Goal: Check status: Check status

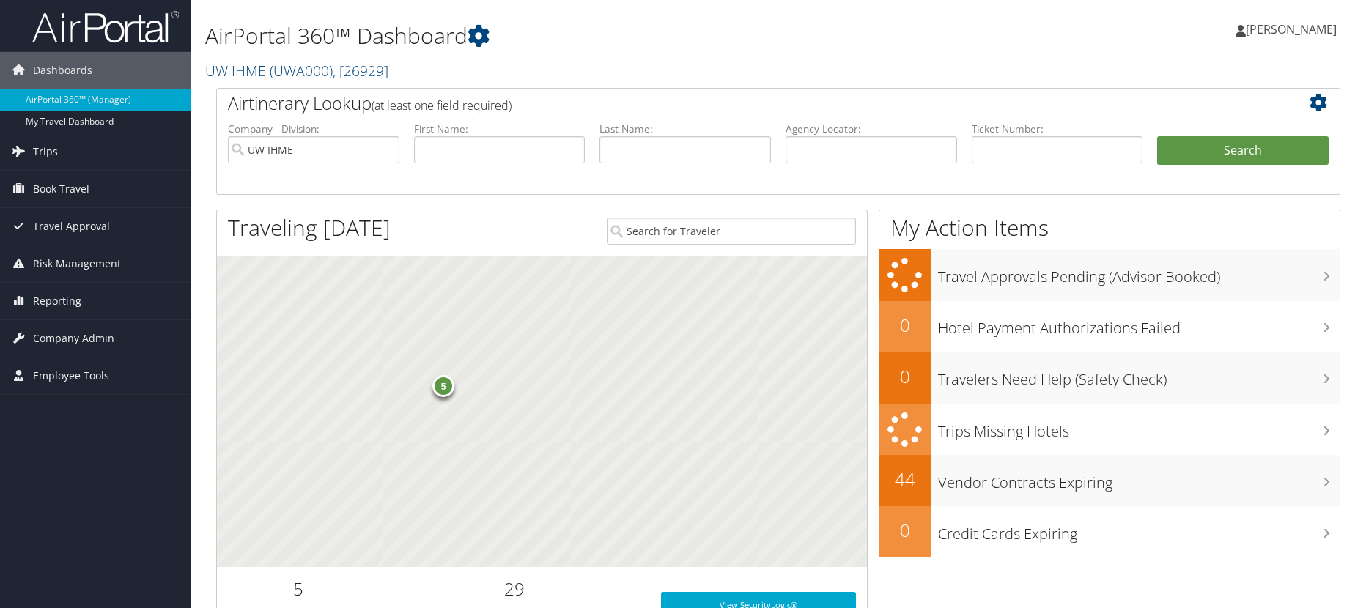
click at [51, 147] on span "Trips" at bounding box center [45, 151] width 25 height 37
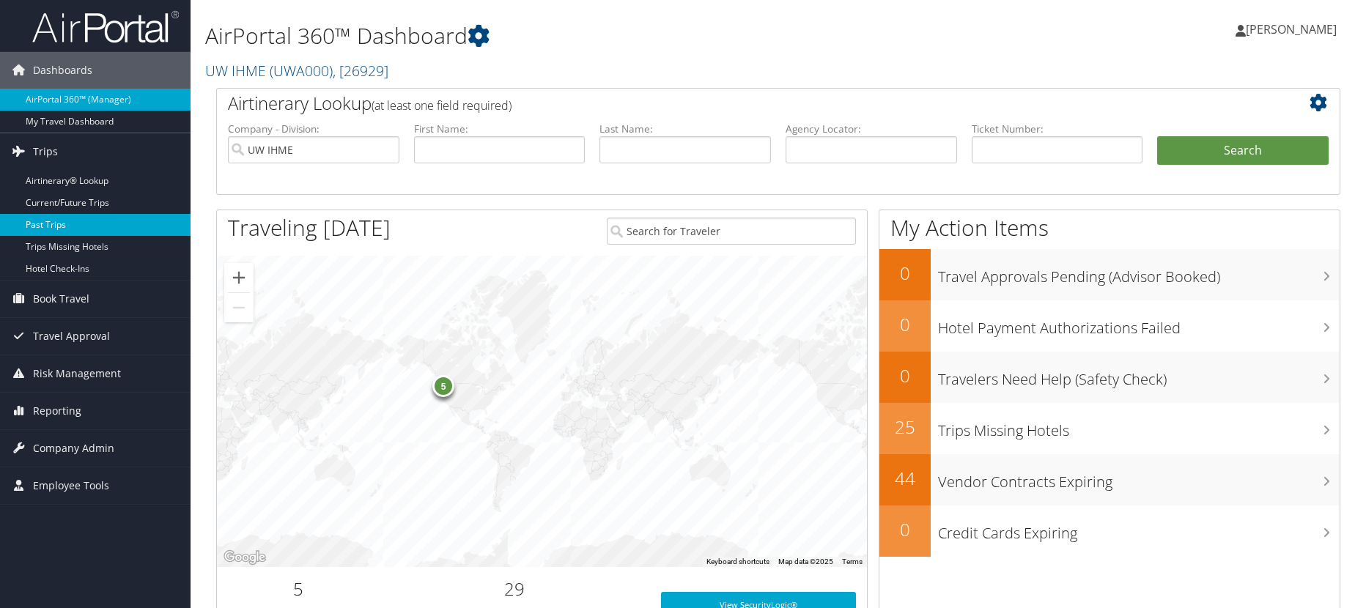
click at [45, 226] on link "Past Trips" at bounding box center [95, 225] width 191 height 22
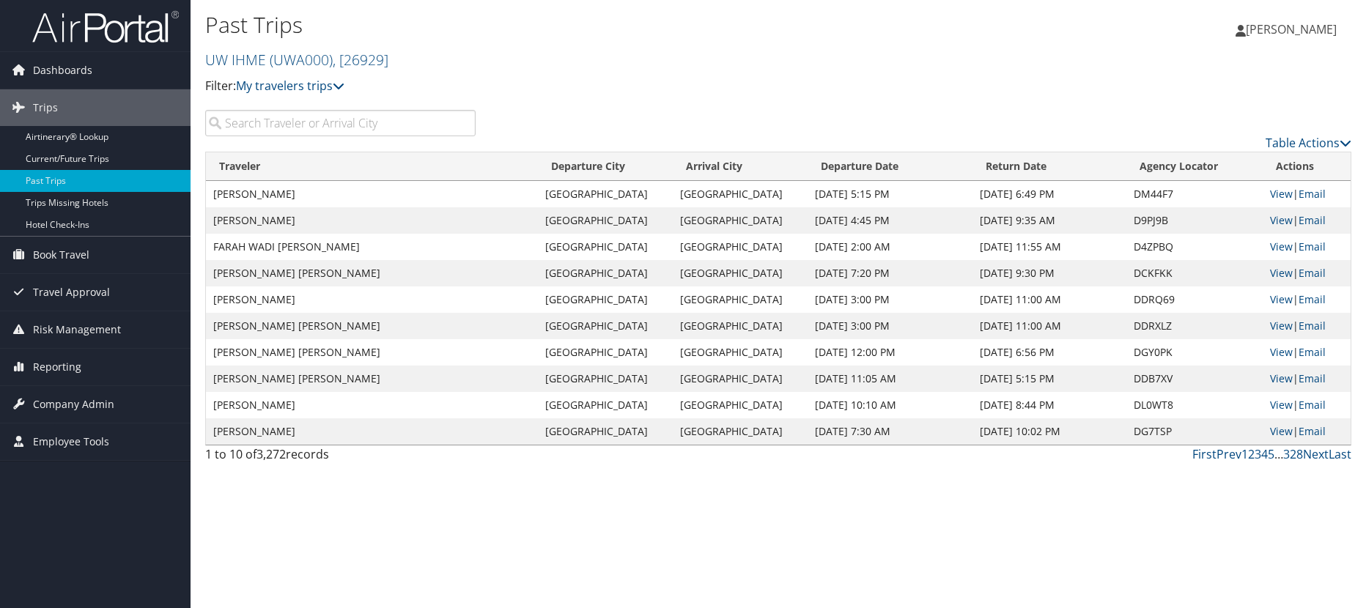
click at [439, 130] on input "search" at bounding box center [340, 123] width 270 height 26
click at [432, 133] on input "search" at bounding box center [340, 123] width 270 height 26
type input "kara"
click at [1274, 193] on link "View" at bounding box center [1281, 194] width 23 height 14
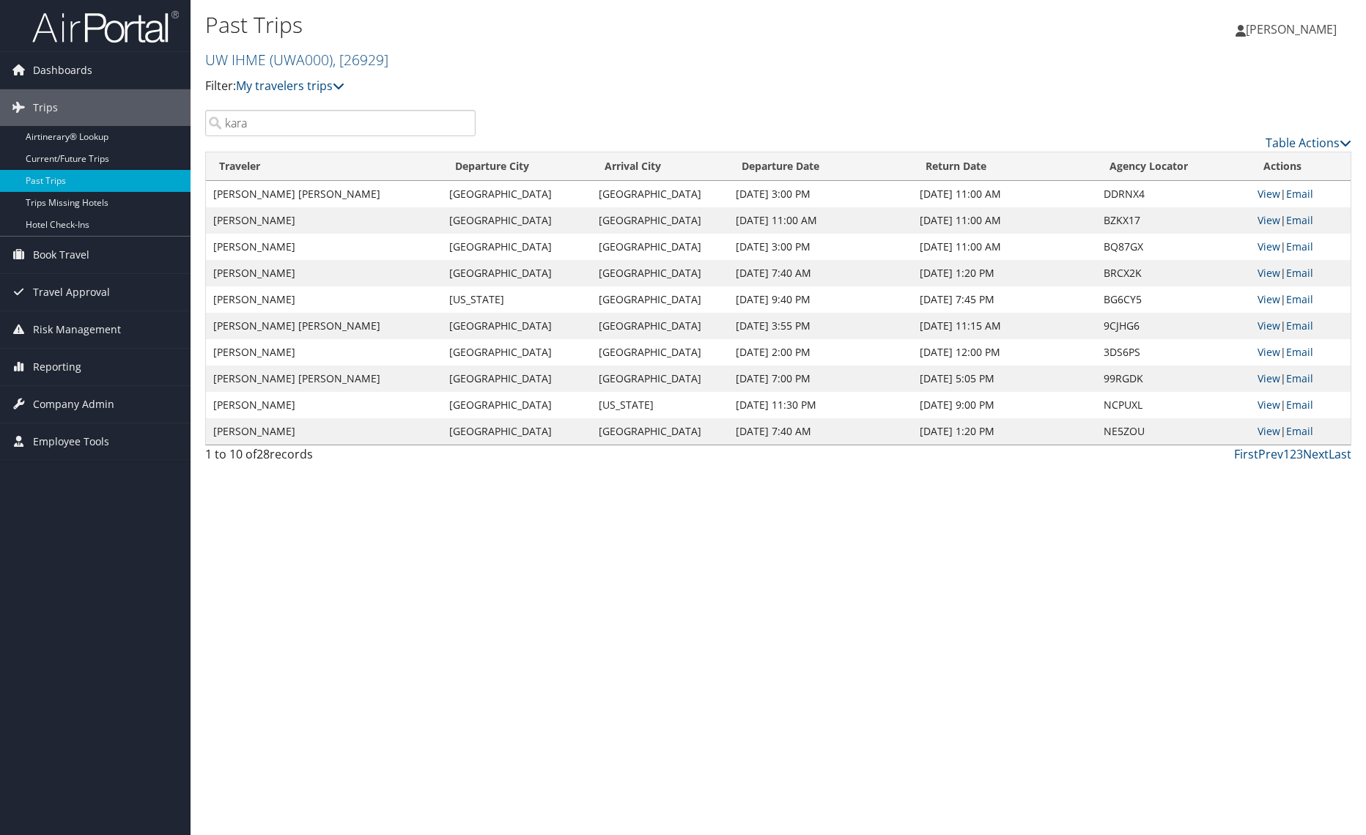
click at [406, 600] on div "Past Trips UW IHME ( UWA000 ) , [ 26929 ] Filter: My travelers trips My trips R…" at bounding box center [778, 417] width 1175 height 835
click at [547, 607] on div "Past Trips UW IHME ( UWA000 ) , [ 26929 ] Filter: My travelers trips My trips R…" at bounding box center [778, 417] width 1175 height 835
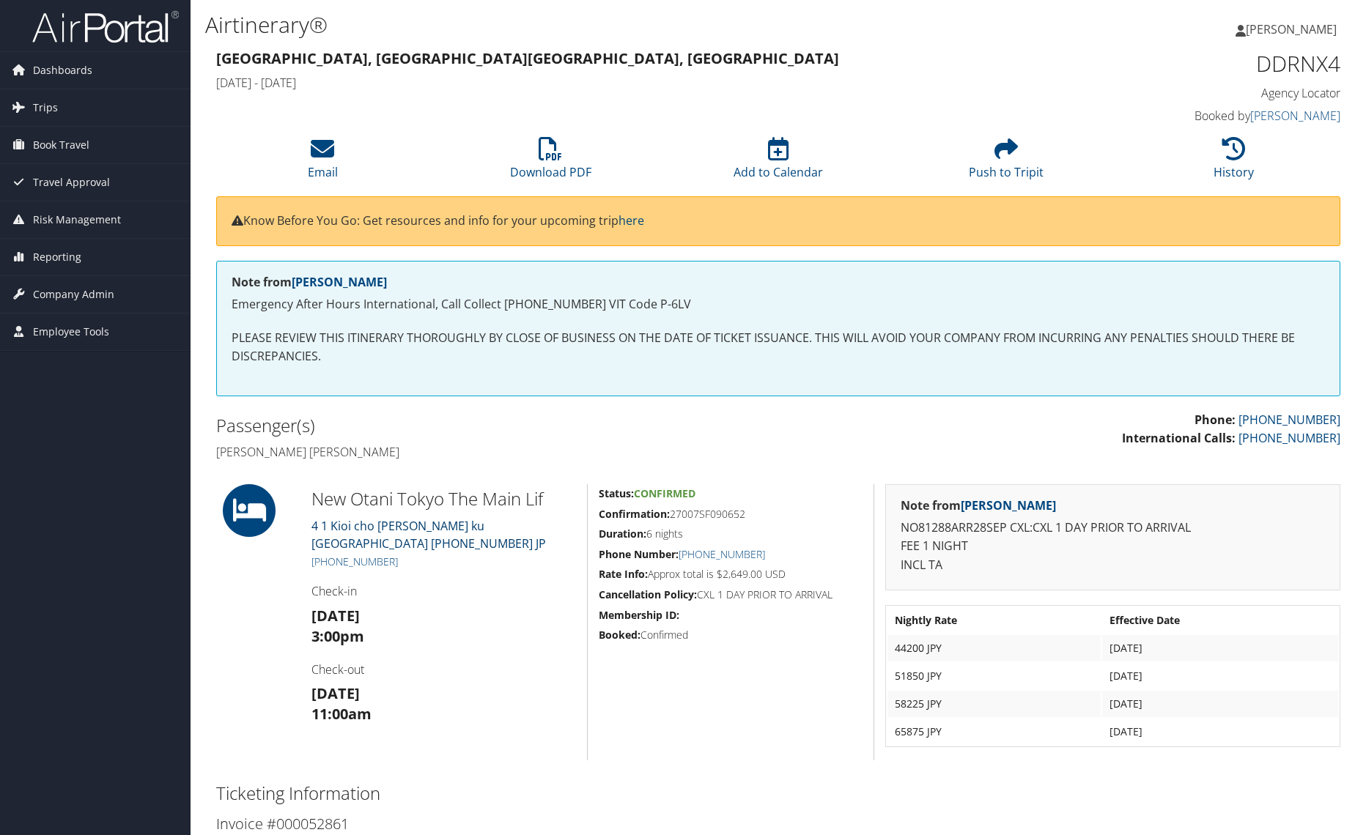
click at [382, 527] on link "4 1 Kioi cho Chiyoda ku Tokyo 13 102-8578 JP" at bounding box center [428, 535] width 234 height 34
